Goal: Navigation & Orientation: Find specific page/section

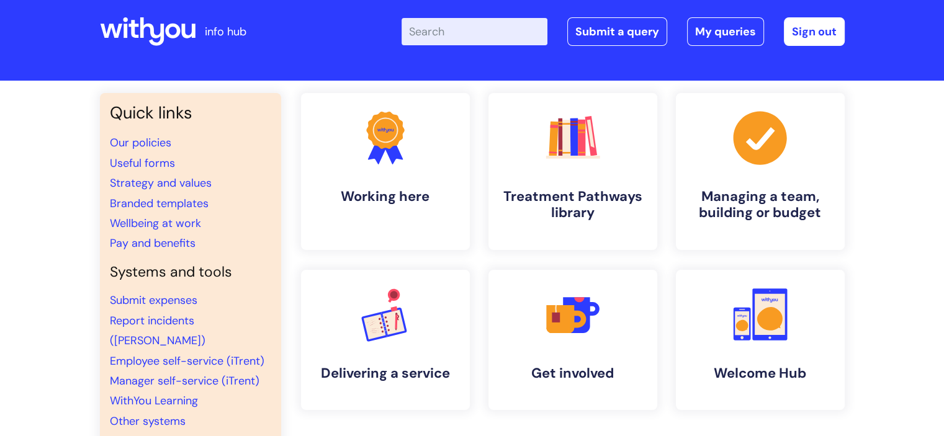
scroll to position [15, 0]
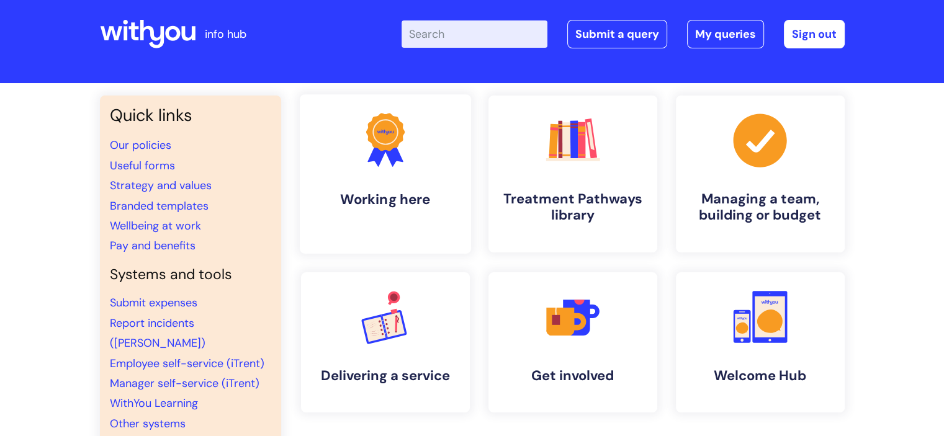
click at [382, 173] on link ".cls-1{fill:#f89b22;}.cls-1,.cls-2,.cls-3{stroke-width:0px;}.cls-2{fill:#2d3cff…" at bounding box center [384, 174] width 171 height 160
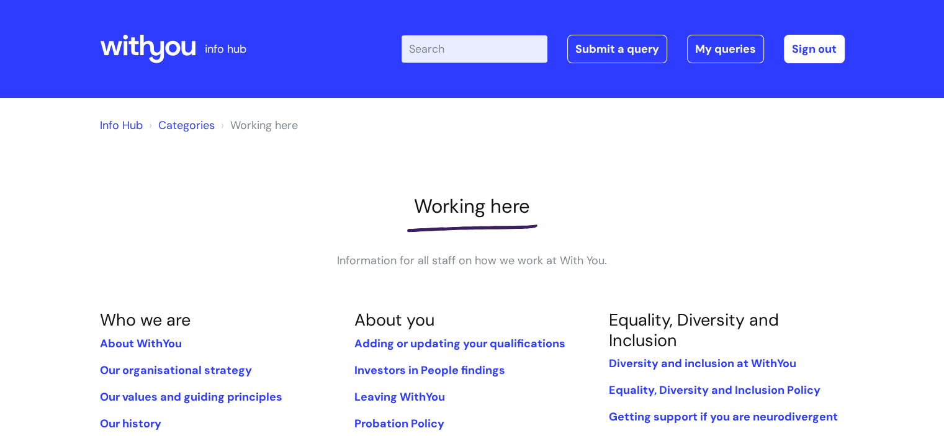
click at [161, 53] on icon at bounding box center [152, 49] width 24 height 29
